Goal: Navigation & Orientation: Find specific page/section

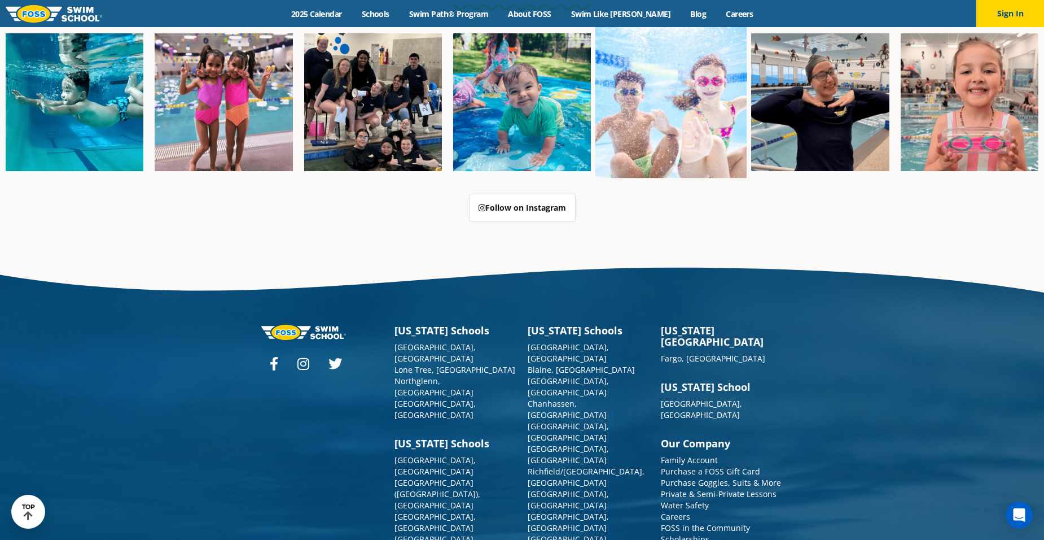
scroll to position [2902, 0]
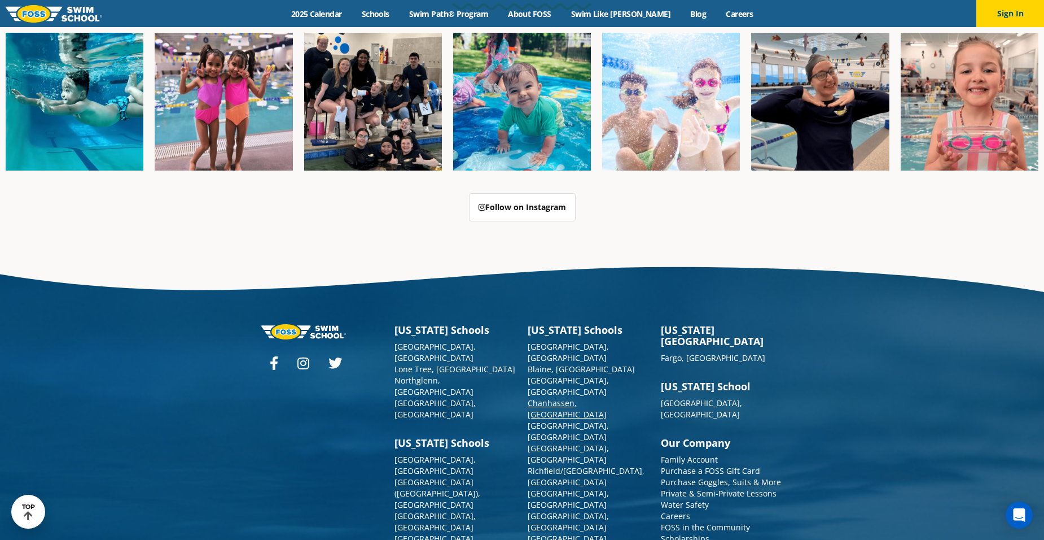
click at [548, 397] on link "Chanhassen, [GEOGRAPHIC_DATA]" at bounding box center [567, 408] width 79 height 22
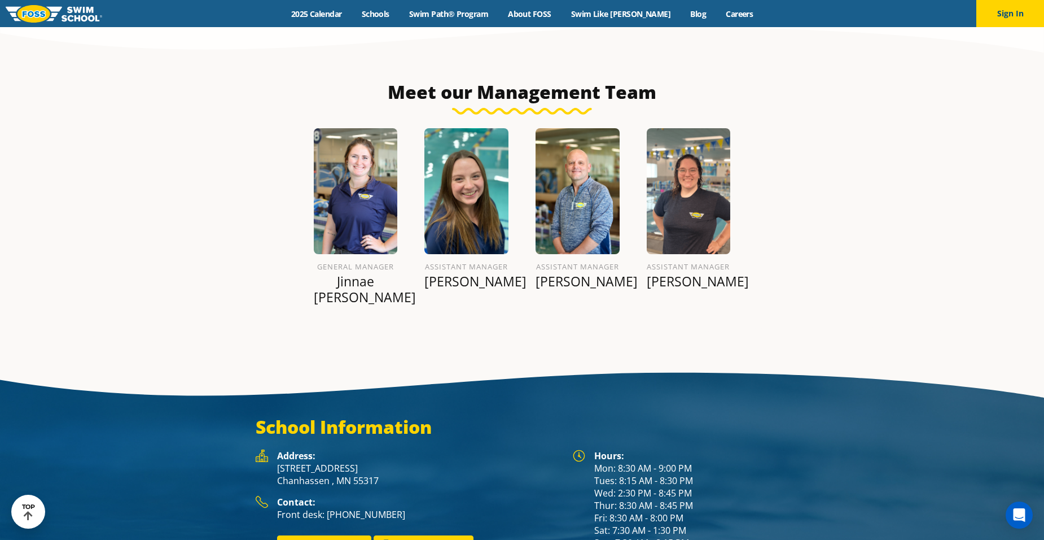
scroll to position [1242, 0]
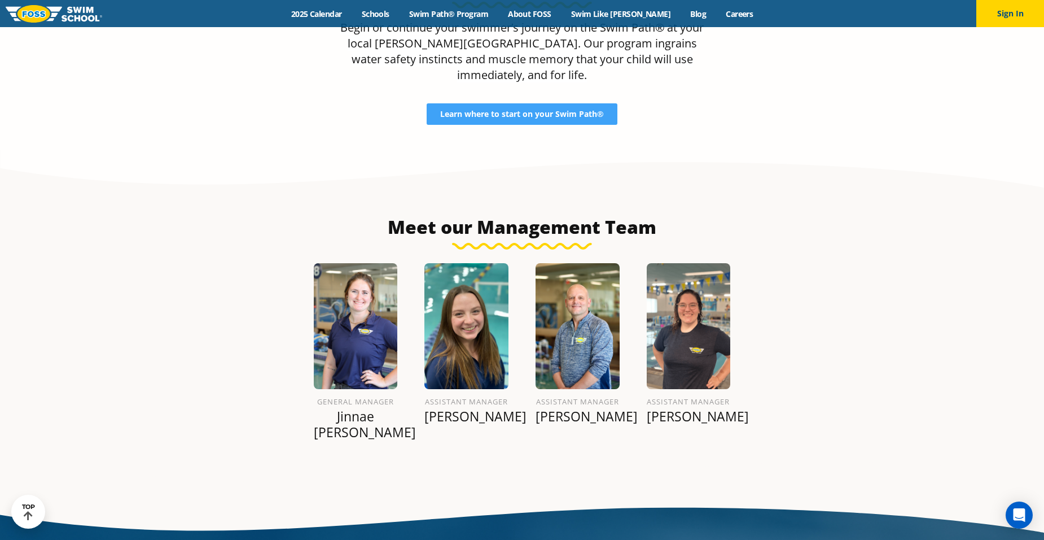
click at [354, 299] on img at bounding box center [356, 326] width 84 height 126
click at [363, 286] on img at bounding box center [356, 326] width 84 height 126
click at [365, 281] on img at bounding box center [356, 326] width 84 height 126
click at [365, 272] on img at bounding box center [356, 326] width 84 height 126
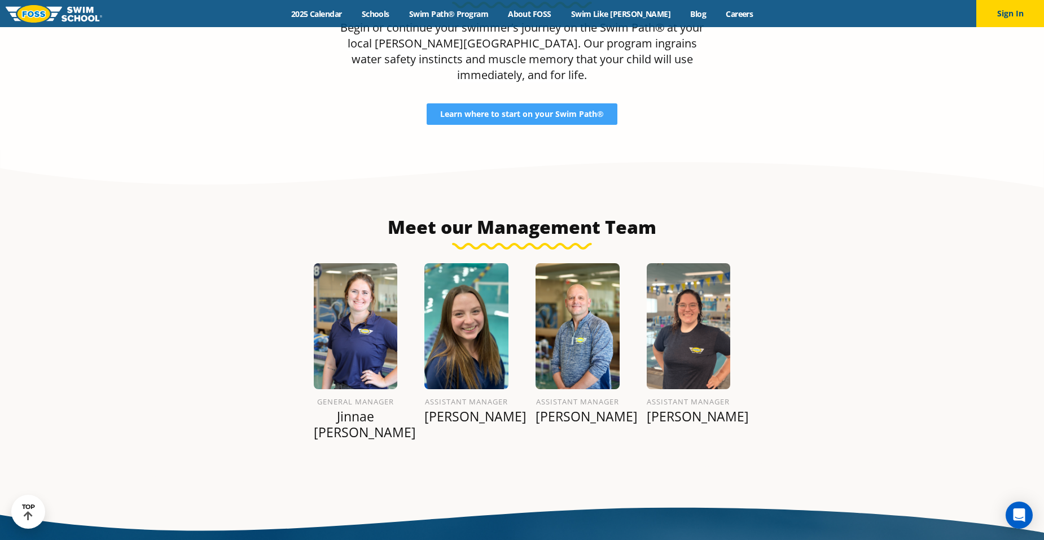
click at [365, 272] on img at bounding box center [356, 326] width 84 height 126
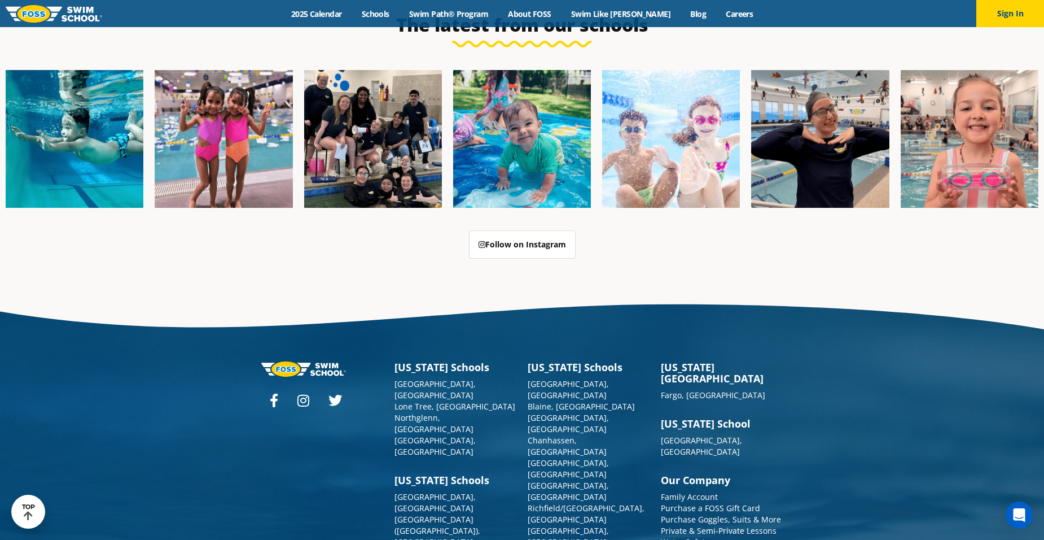
scroll to position [2902, 0]
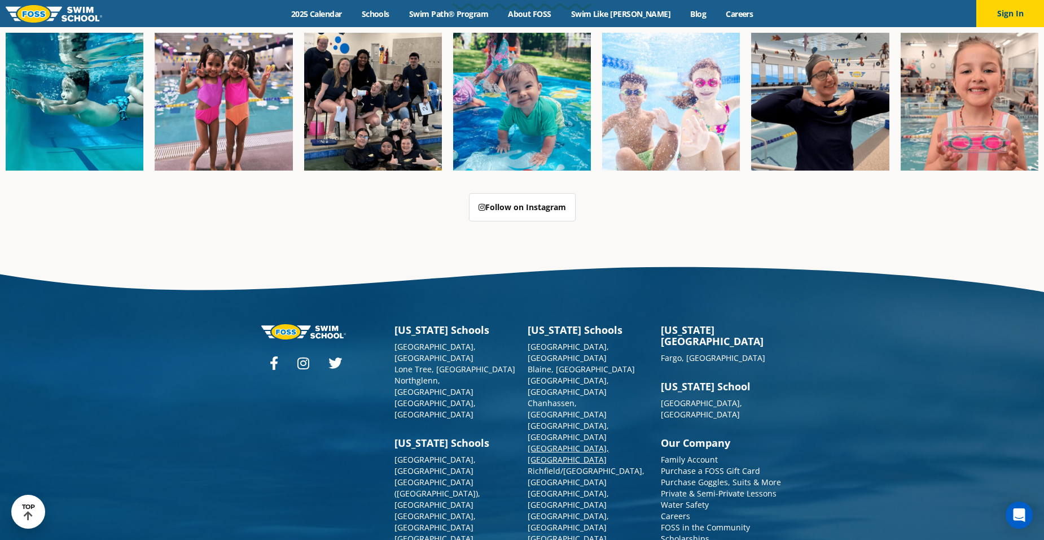
click at [553, 443] on link "[GEOGRAPHIC_DATA], [GEOGRAPHIC_DATA]" at bounding box center [568, 454] width 81 height 22
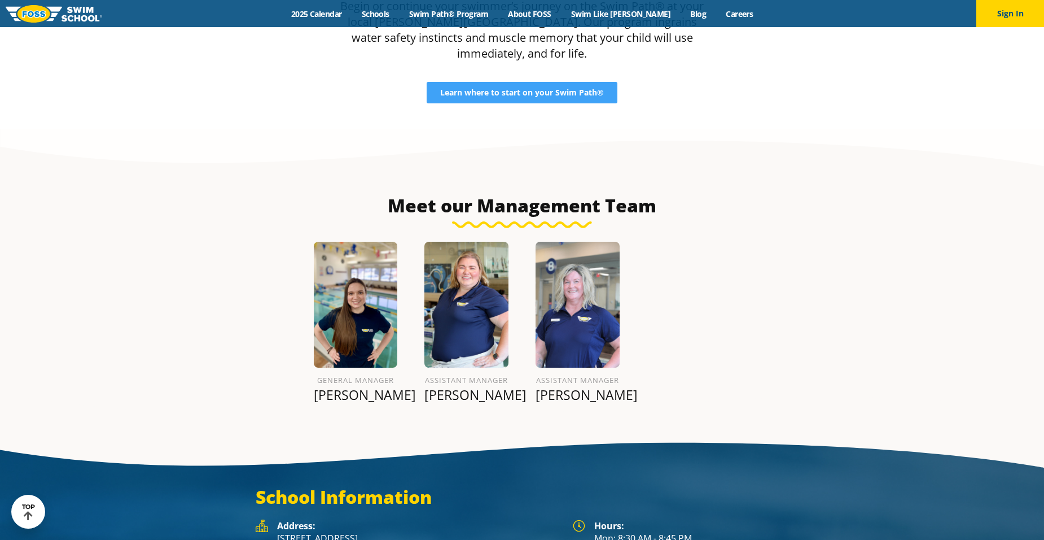
scroll to position [1298, 0]
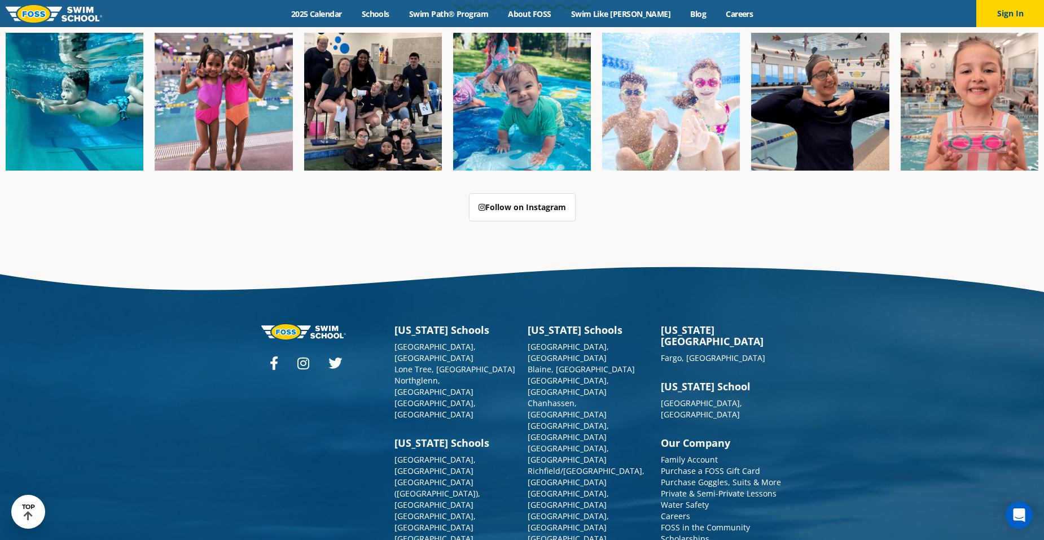
click at [557, 533] on link "[GEOGRAPHIC_DATA][PERSON_NAME], [GEOGRAPHIC_DATA]" at bounding box center [567, 549] width 79 height 33
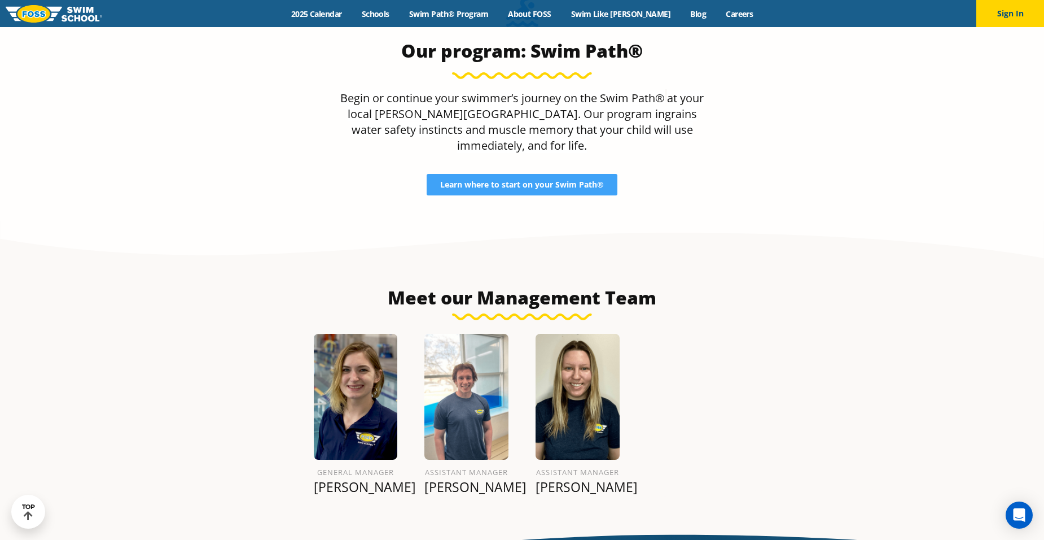
scroll to position [1185, 0]
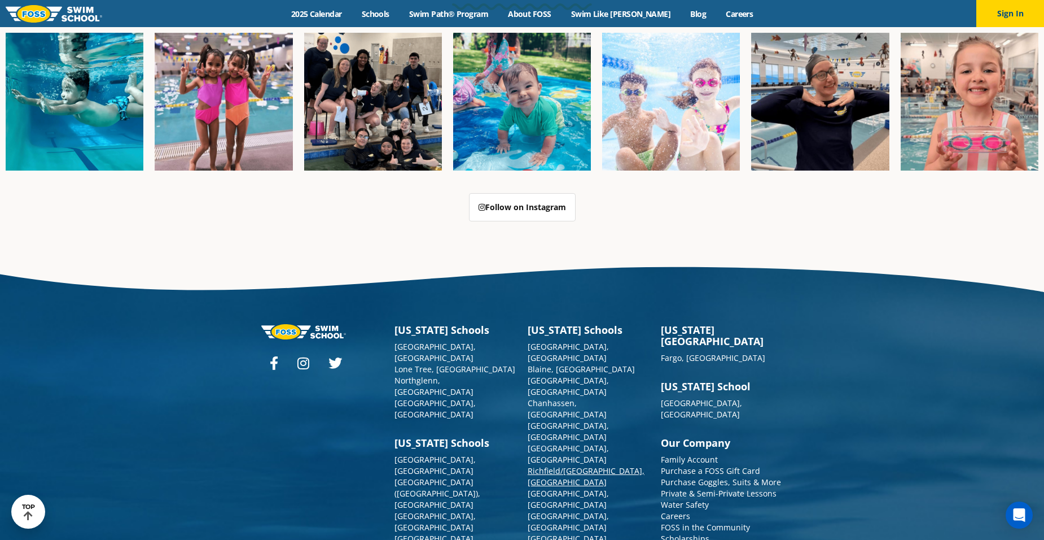
click at [544, 465] on link "Richfield/[GEOGRAPHIC_DATA], [GEOGRAPHIC_DATA]" at bounding box center [586, 476] width 117 height 22
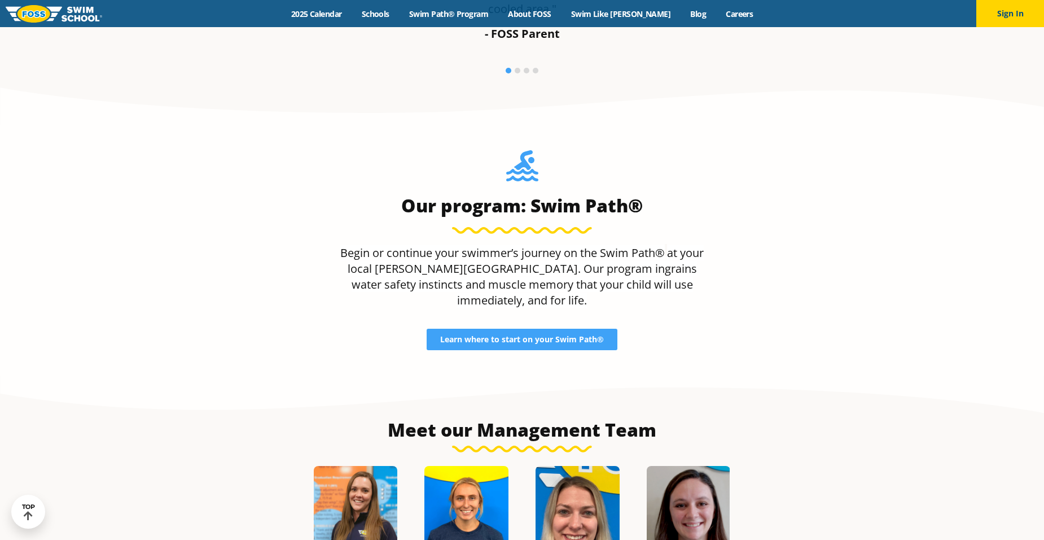
scroll to position [1242, 0]
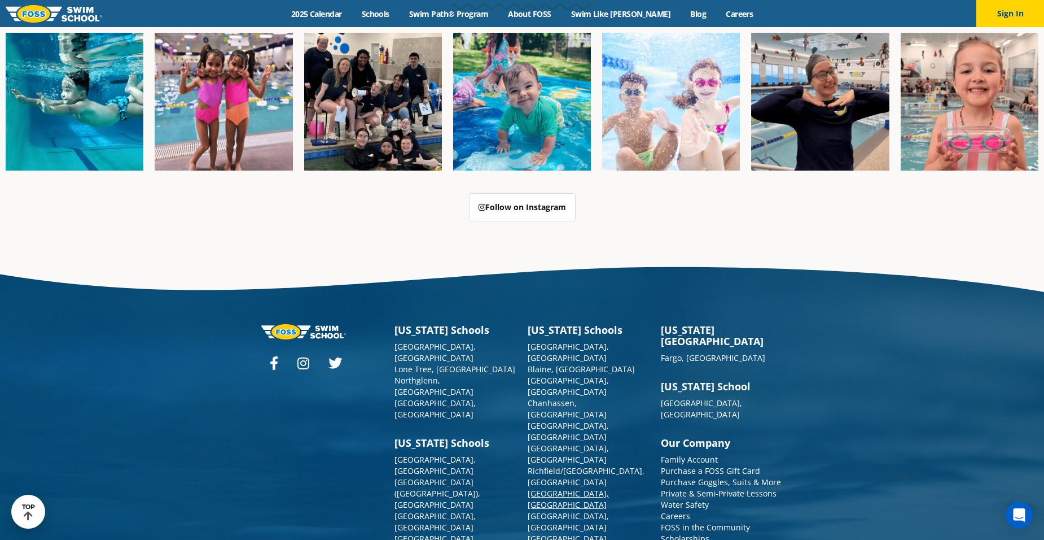
click at [537, 488] on link "[GEOGRAPHIC_DATA], [GEOGRAPHIC_DATA]" at bounding box center [568, 499] width 81 height 22
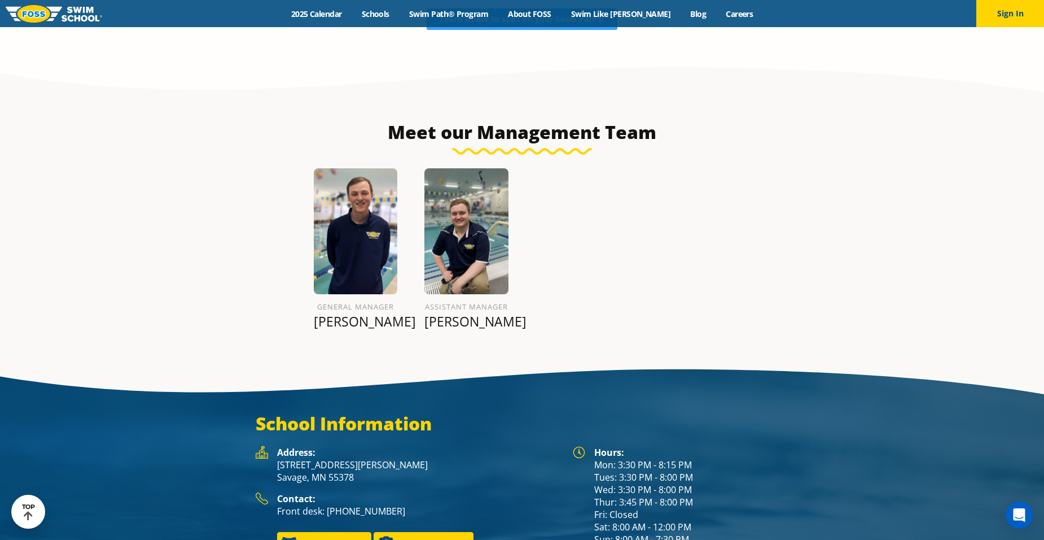
scroll to position [1323, 0]
